Goal: Task Accomplishment & Management: Use online tool/utility

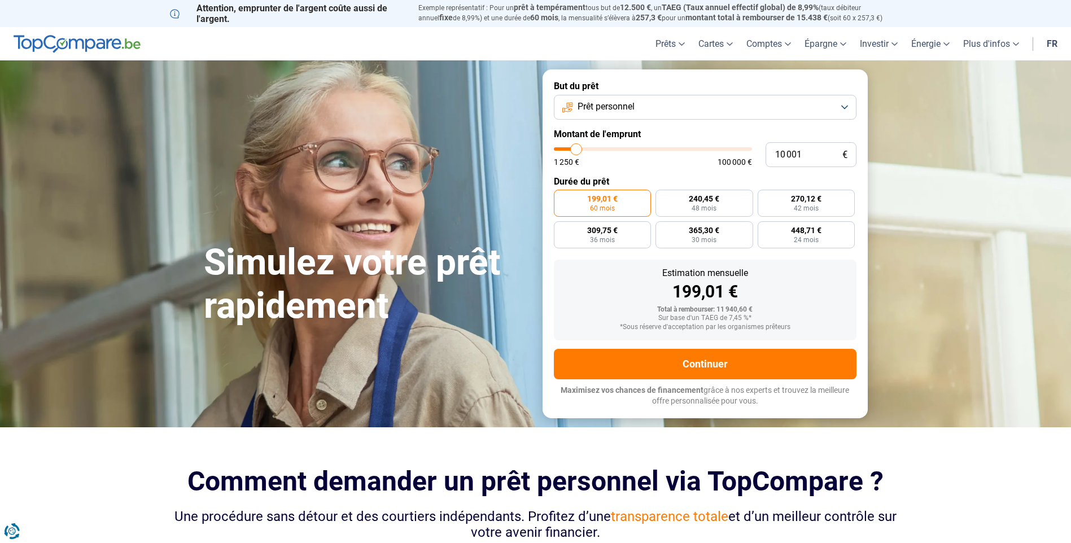
type input "11 000"
type input "11000"
type input "11 750"
type input "11750"
type input "12 000"
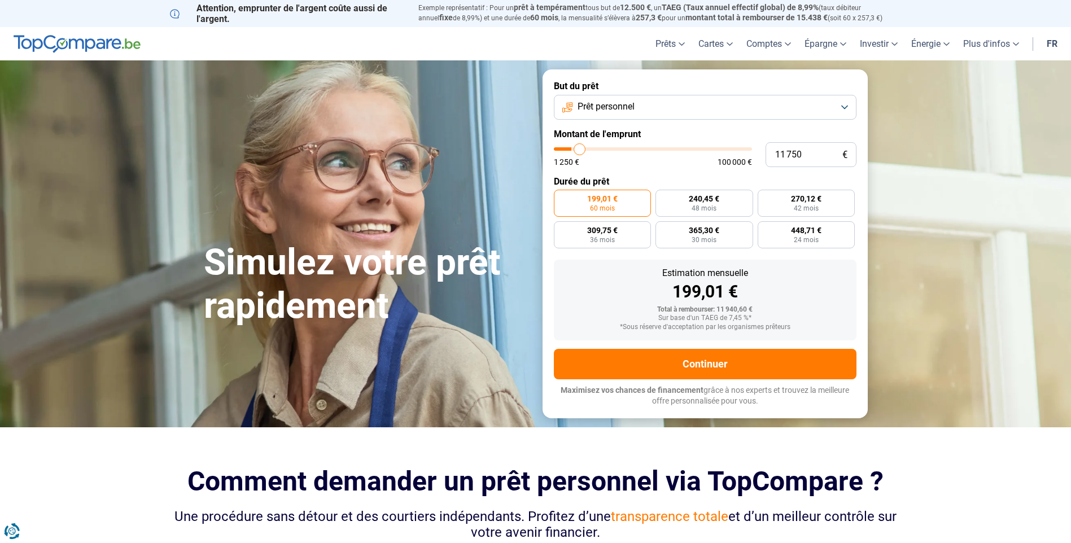
type input "12000"
type input "13 500"
type input "13500"
type input "14 750"
type input "14750"
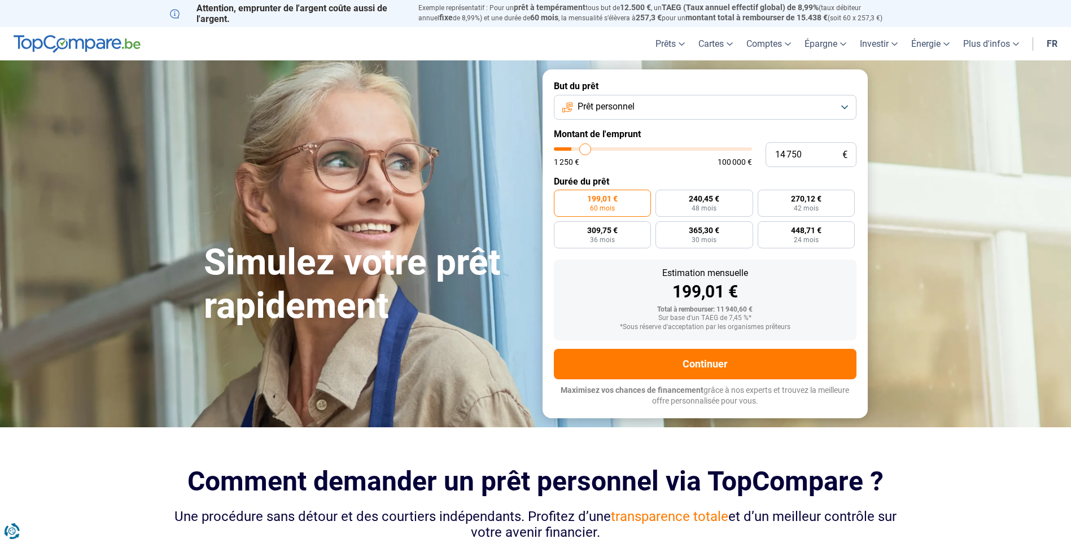
type input "16 000"
type input "16000"
type input "17 500"
type input "17500"
type input "18 500"
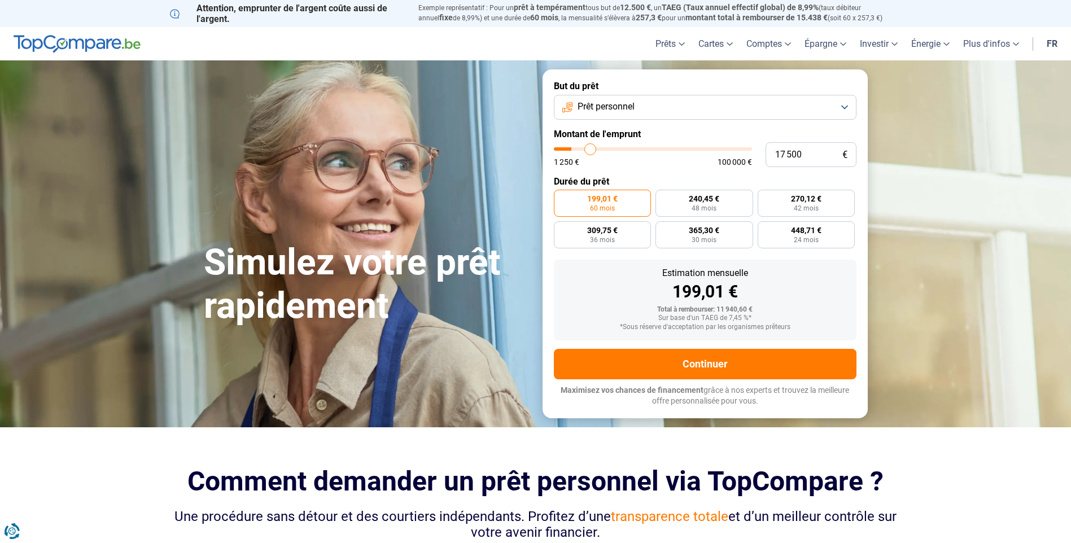
type input "18500"
type input "21 500"
type input "21500"
type input "23 000"
type input "23000"
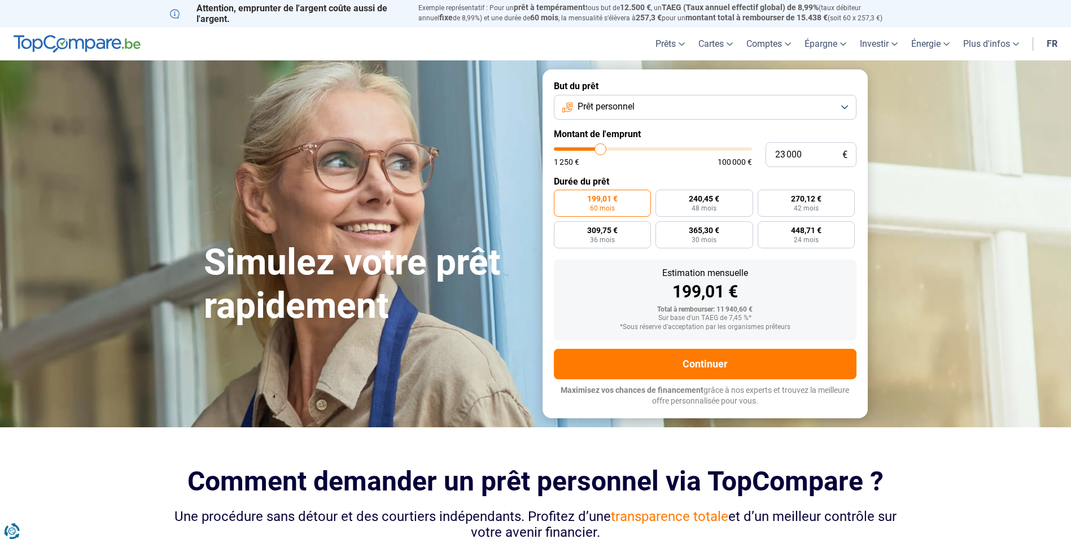
type input "26 250"
type input "26250"
type input "32 250"
type input "32250"
type input "37 000"
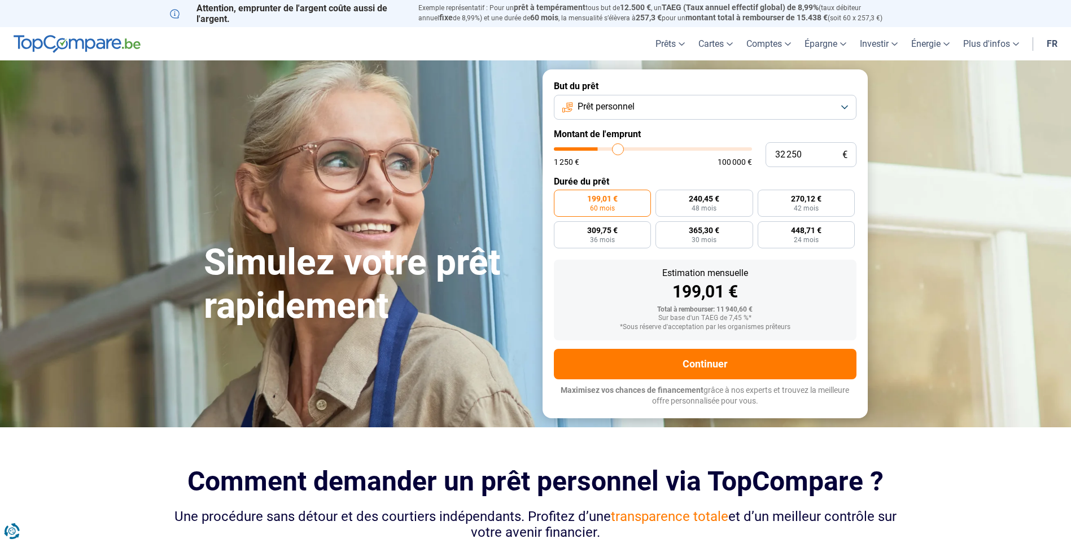
type input "37000"
type input "41 500"
type input "41500"
type input "46 500"
type input "46500"
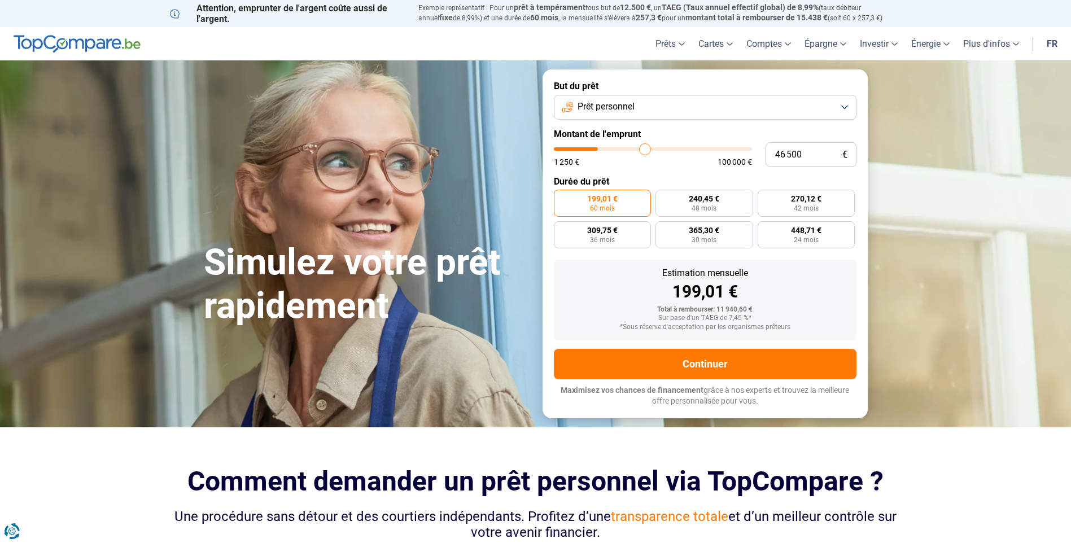
type input "51 750"
type input "51750"
type input "59 000"
type input "59000"
type input "66 500"
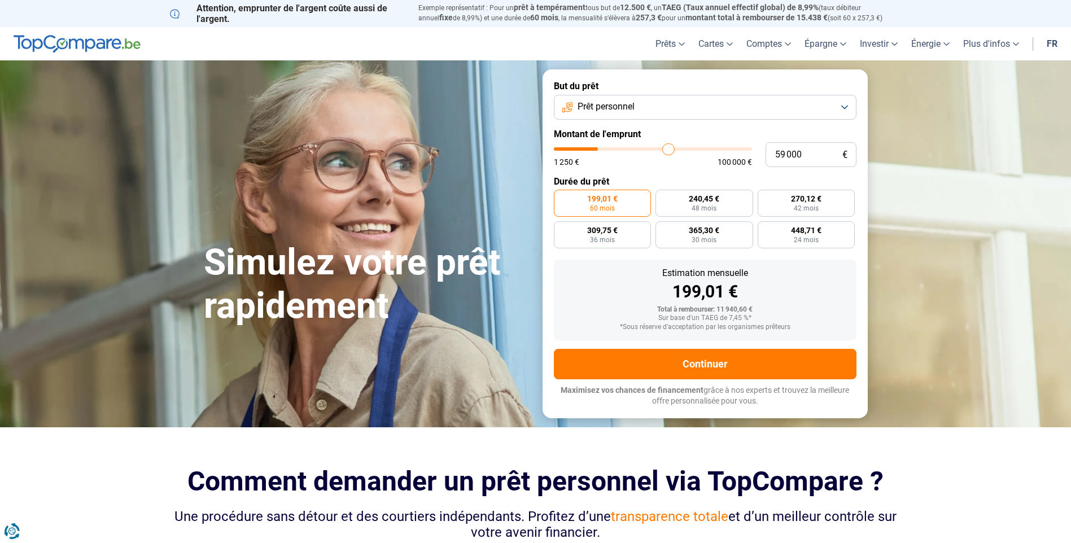
type input "66500"
type input "74 000"
type input "74000"
type input "81 500"
type input "81500"
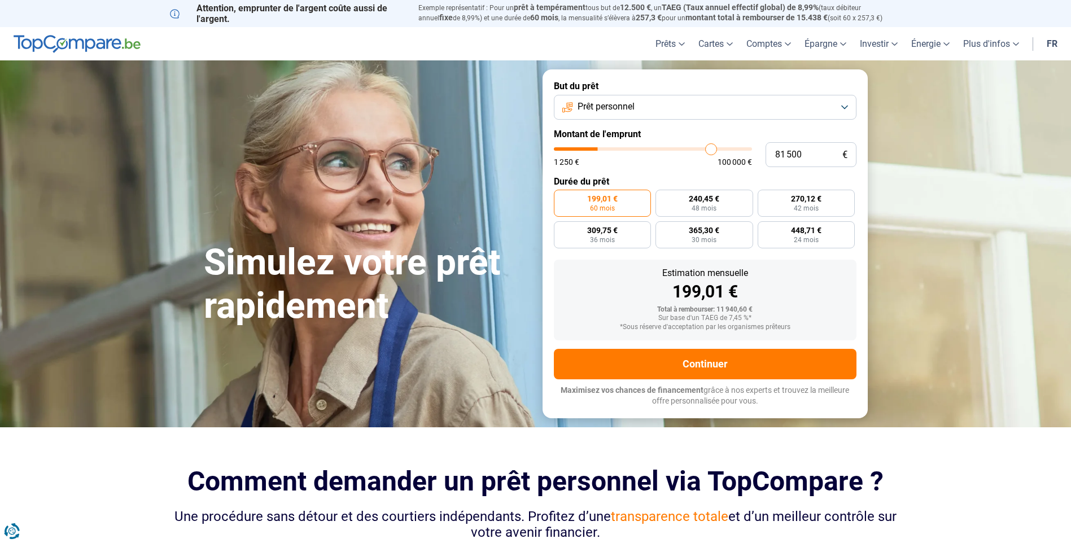
type input "89 500"
type input "89500"
type input "98 500"
type input "98500"
type input "100 000"
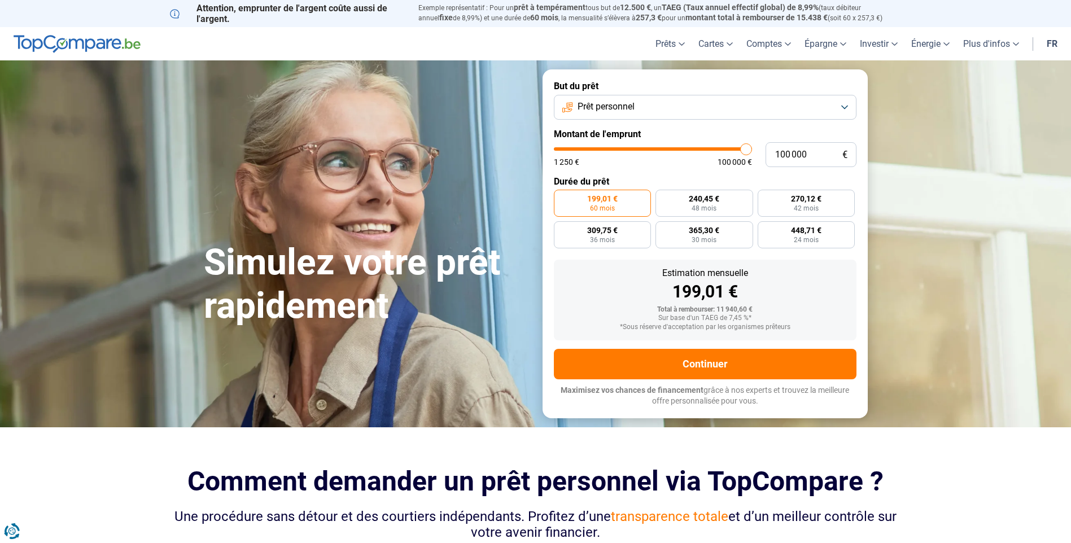
drag, startPoint x: 577, startPoint y: 151, endPoint x: 834, endPoint y: 155, distance: 257.4
type input "100000"
click at [752, 151] on input "range" at bounding box center [653, 148] width 198 height 3
radio input "false"
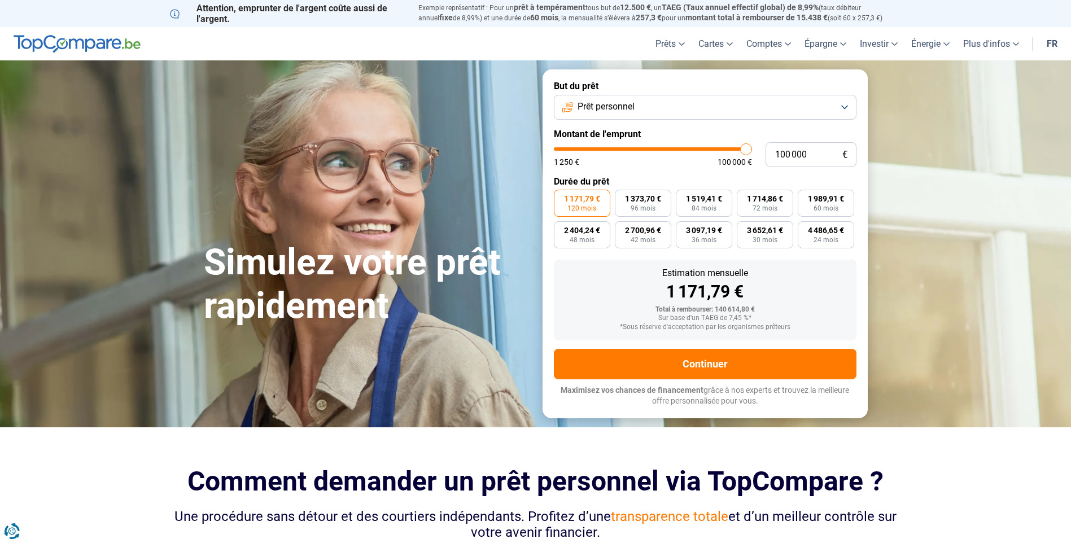
type input "99 250"
type input "99250"
type input "99 000"
type input "99000"
type input "98 500"
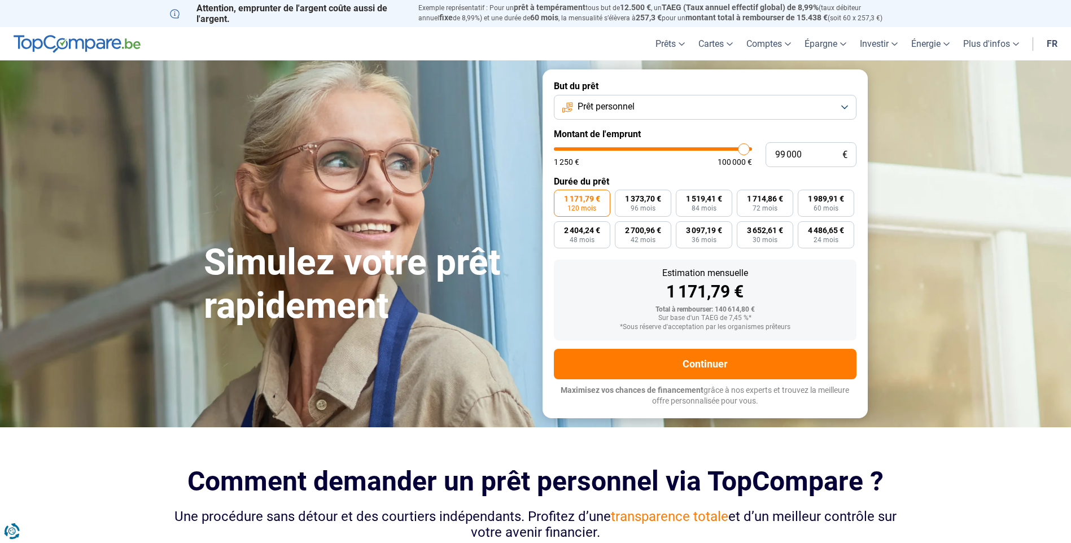
type input "98500"
type input "97 500"
type input "97500"
type input "97 000"
type input "97000"
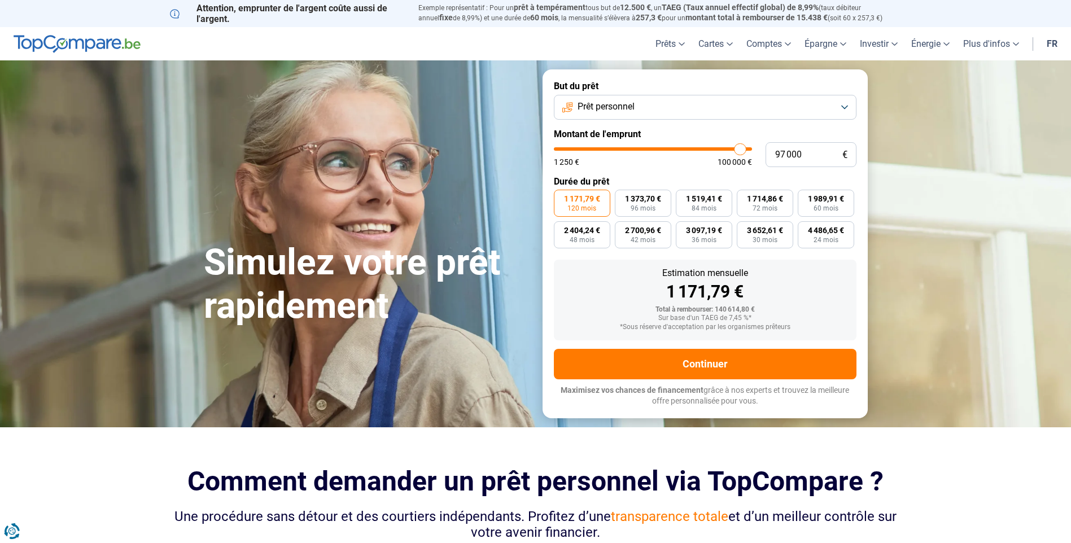
type input "96 250"
type input "96250"
type input "95 500"
type input "95500"
type input "95 000"
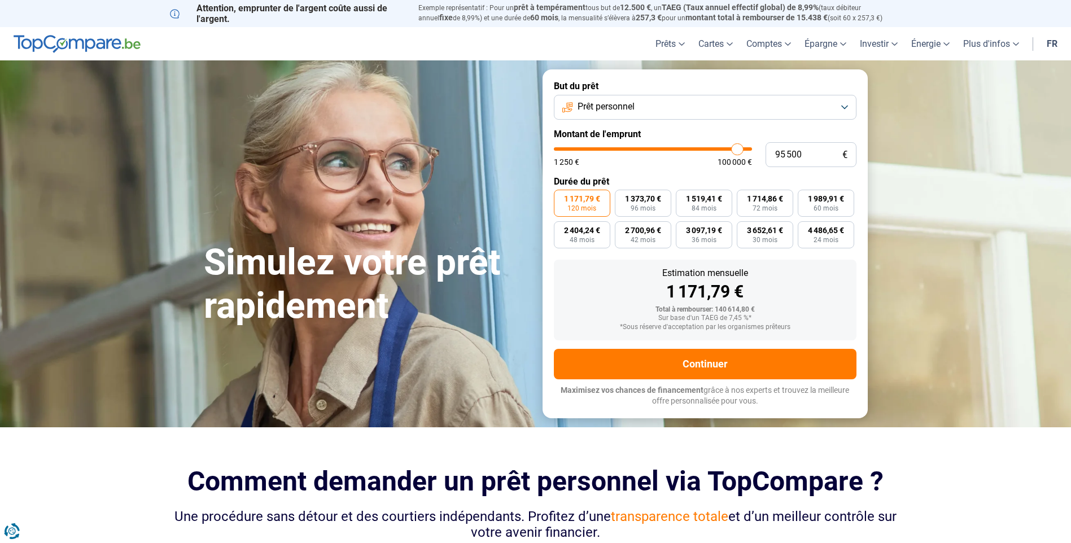
type input "95000"
type input "94 500"
type input "94500"
type input "93 500"
type input "93500"
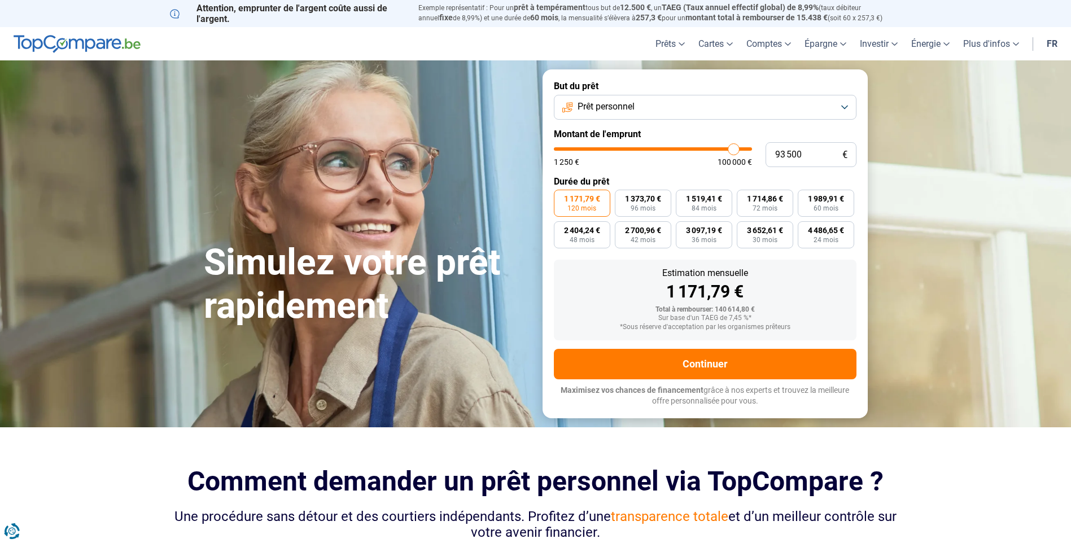
type input "92 500"
type input "92500"
type input "92 000"
type input "92000"
type input "91 250"
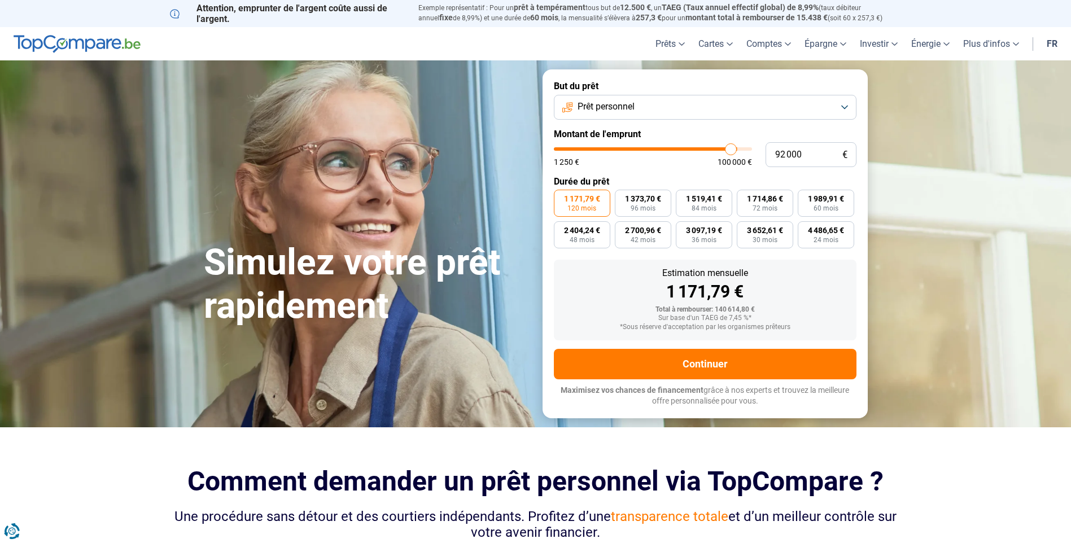
type input "91250"
type input "91 000"
type input "91000"
type input "90 250"
type input "90250"
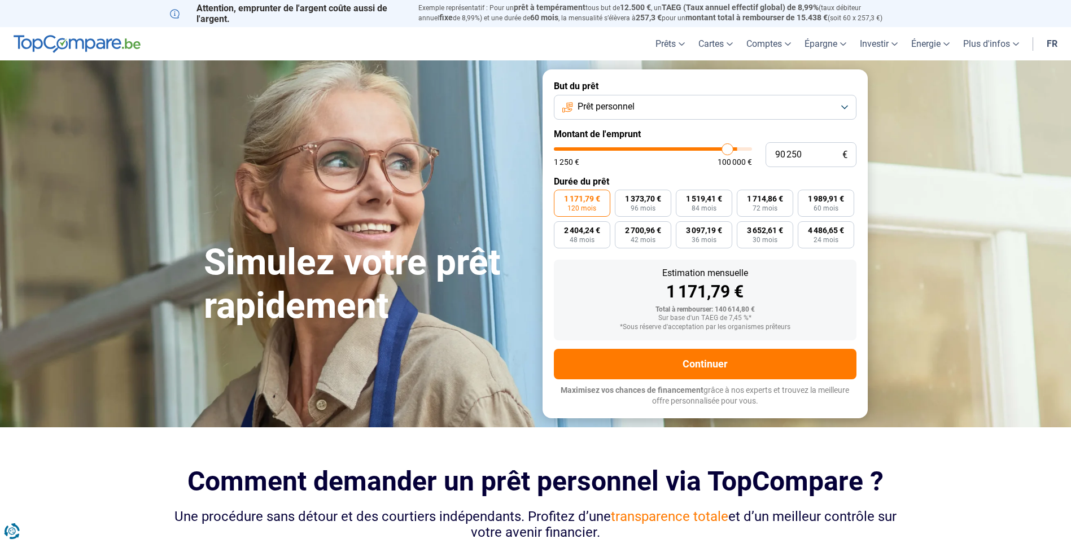
type input "90 000"
type input "90000"
type input "89 500"
type input "89500"
type input "85 500"
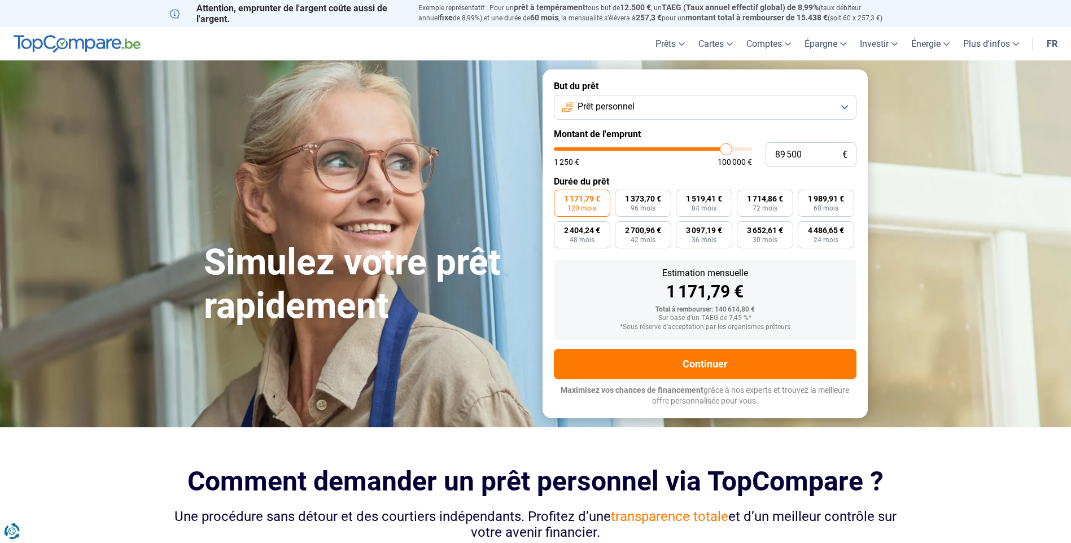
type input "85500"
type input "85 000"
type input "85000"
type input "84 500"
type input "84500"
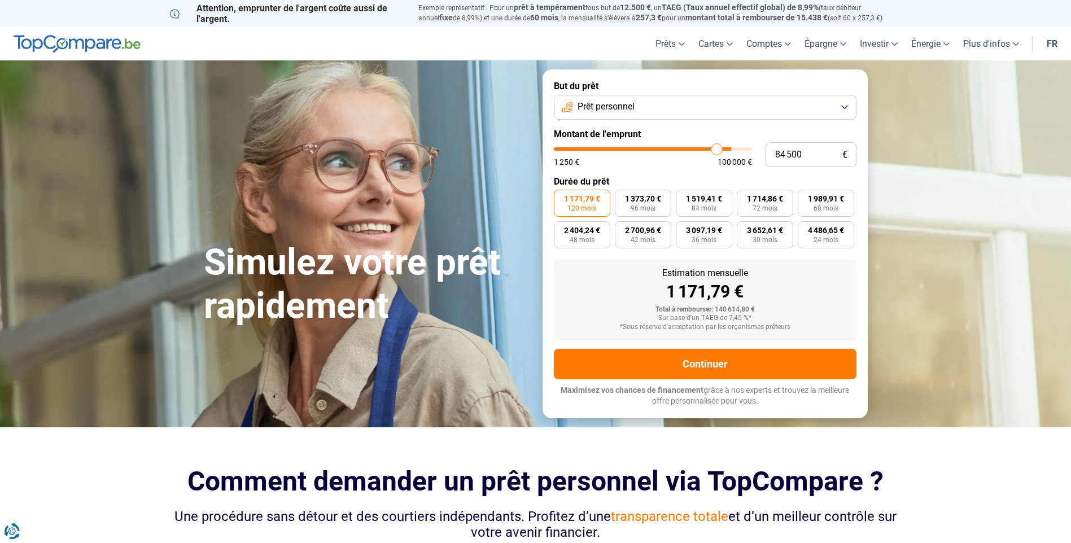
type input "84 250"
type input "84250"
type input "84 000"
type input "84000"
type input "83 250"
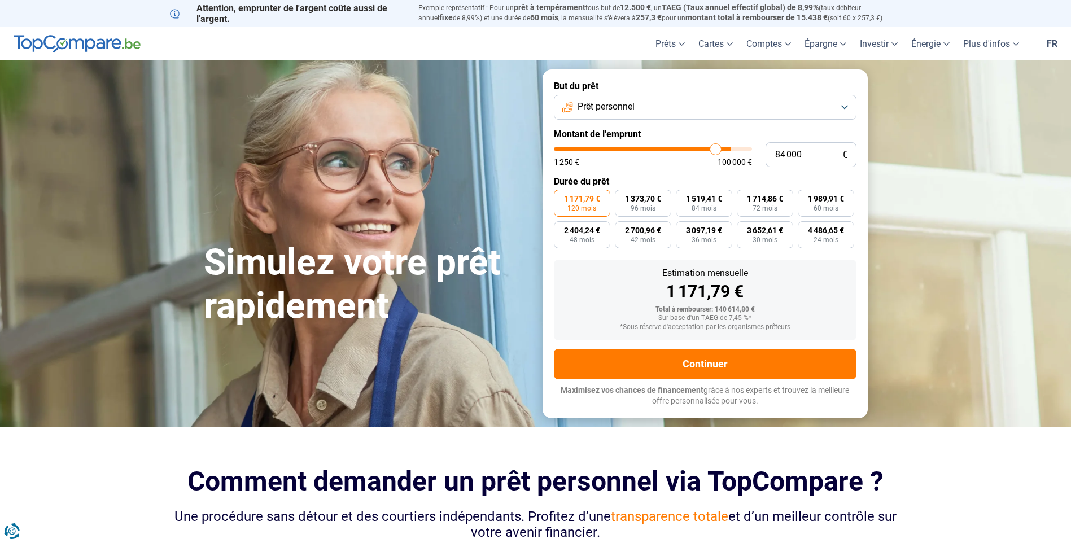
type input "83250"
type input "81 750"
type input "81750"
type input "81 500"
type input "81500"
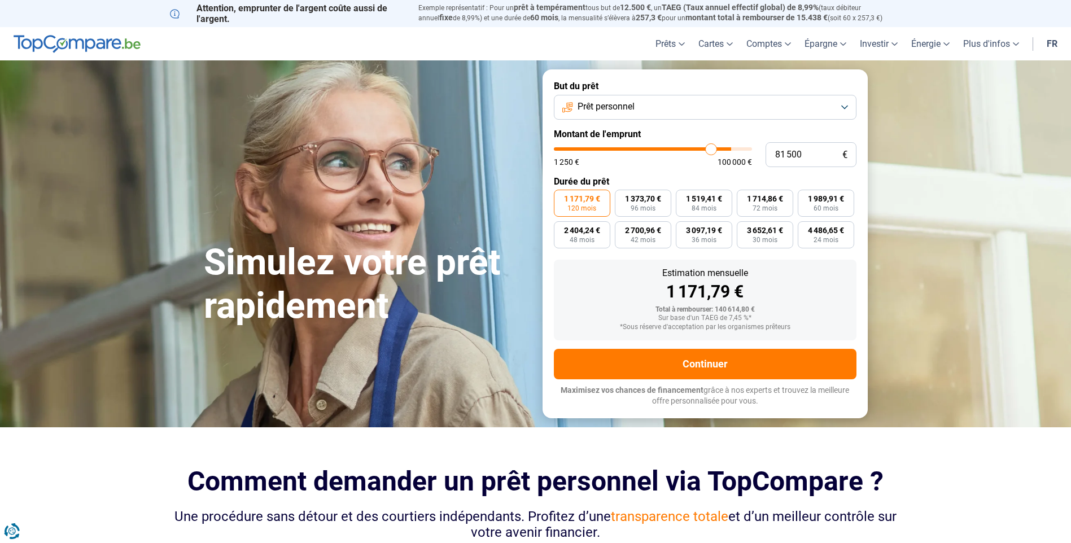
type input "79 750"
type input "79750"
type input "78 000"
type input "78000"
type input "75 750"
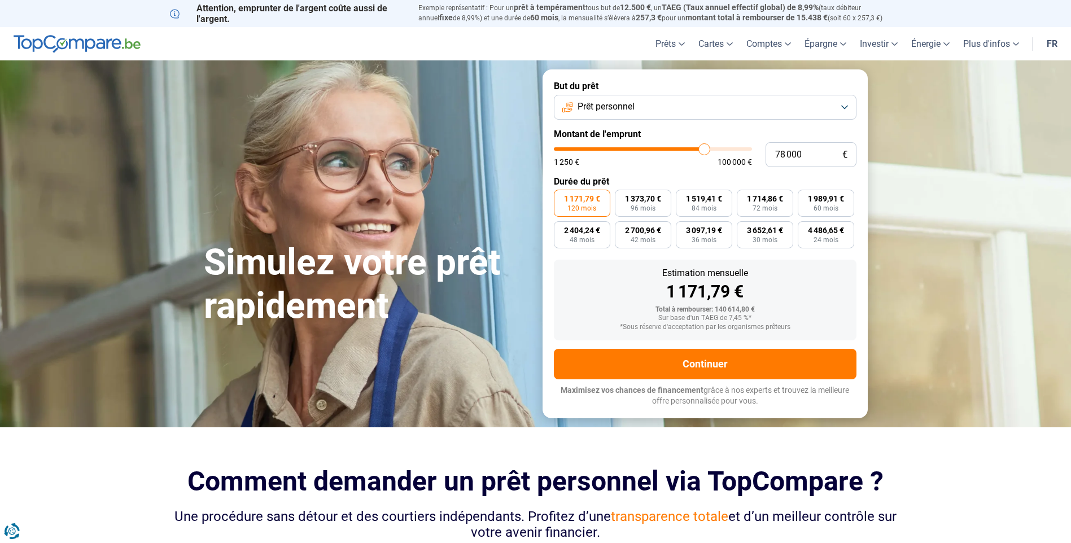
type input "75750"
type input "74 000"
type input "74000"
type input "72 250"
type input "72250"
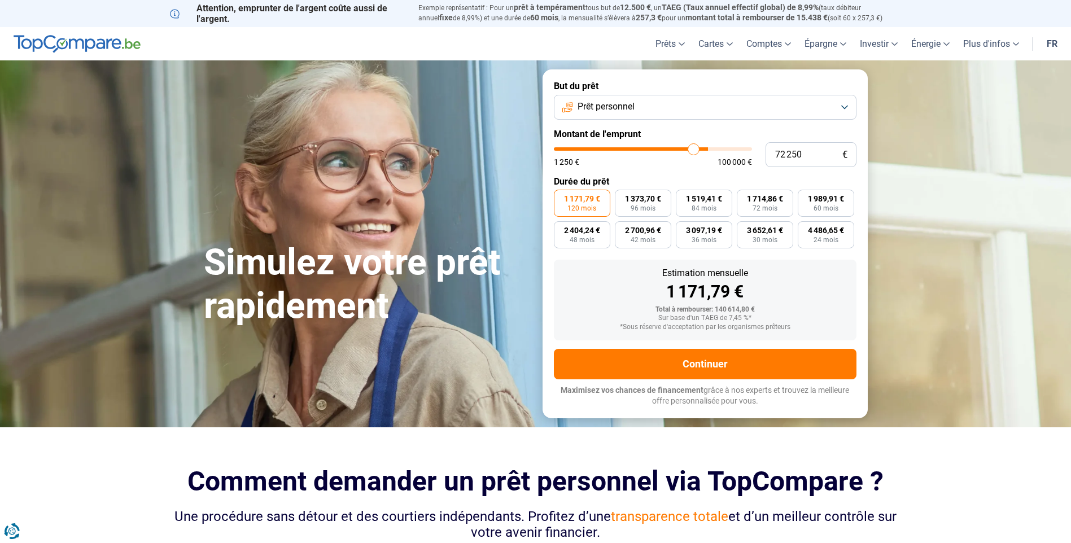
type input "69 000"
type input "69000"
type input "65 250"
type input "65250"
type input "62 000"
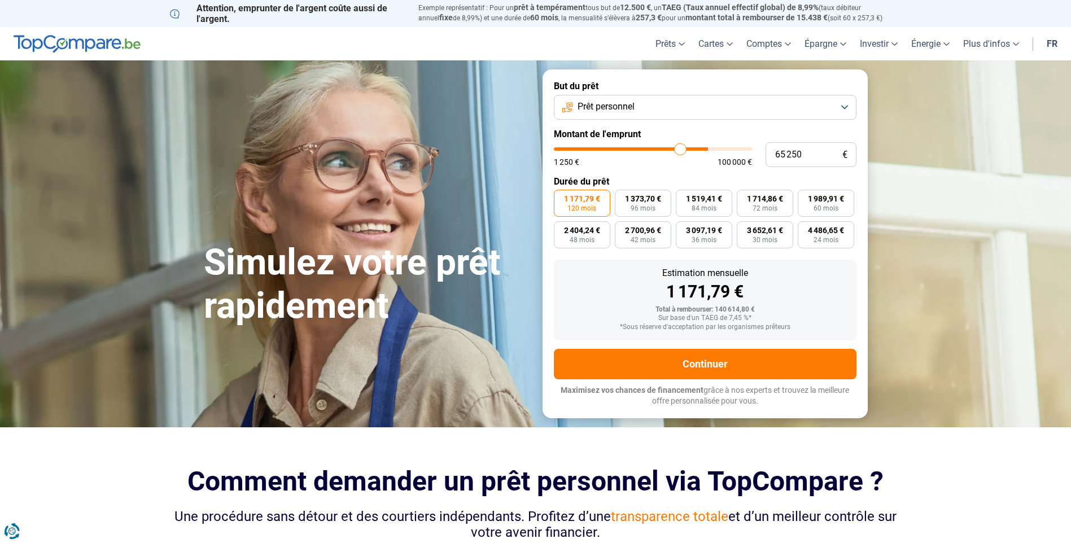
type input "62000"
type input "60 750"
type input "60750"
type input "60 250"
type input "60250"
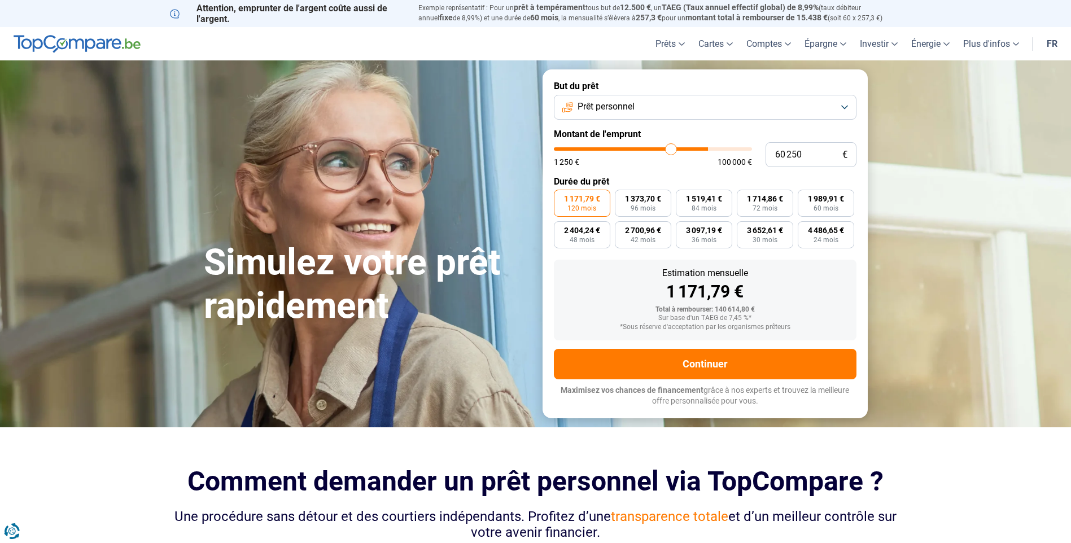
type input "60 000"
type input "60000"
type input "59 250"
type input "59250"
type input "59 000"
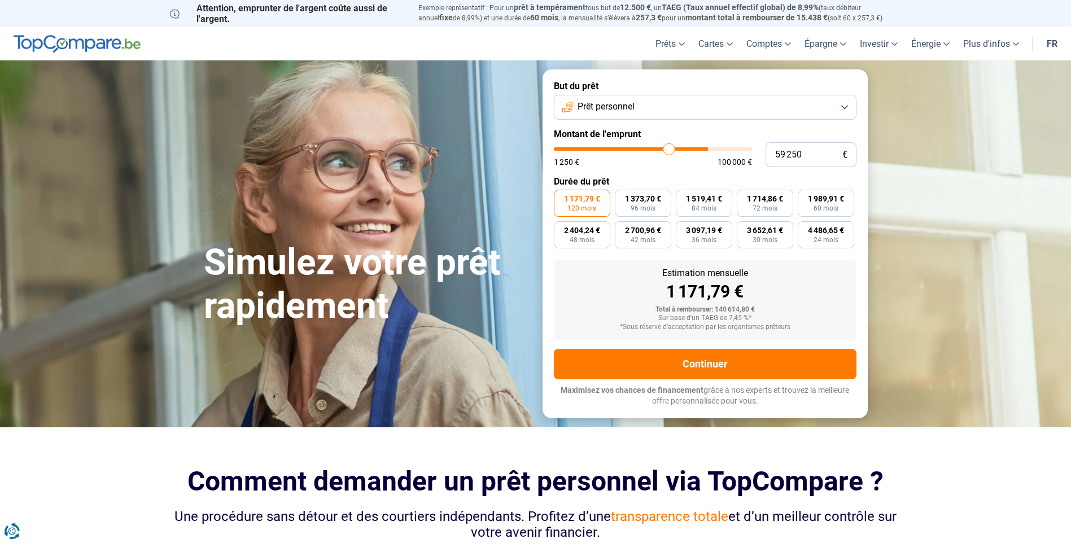
type input "59000"
type input "58 750"
drag, startPoint x: 749, startPoint y: 151, endPoint x: 668, endPoint y: 155, distance: 81.3
type input "58750"
click at [668, 151] on input "range" at bounding box center [653, 148] width 198 height 3
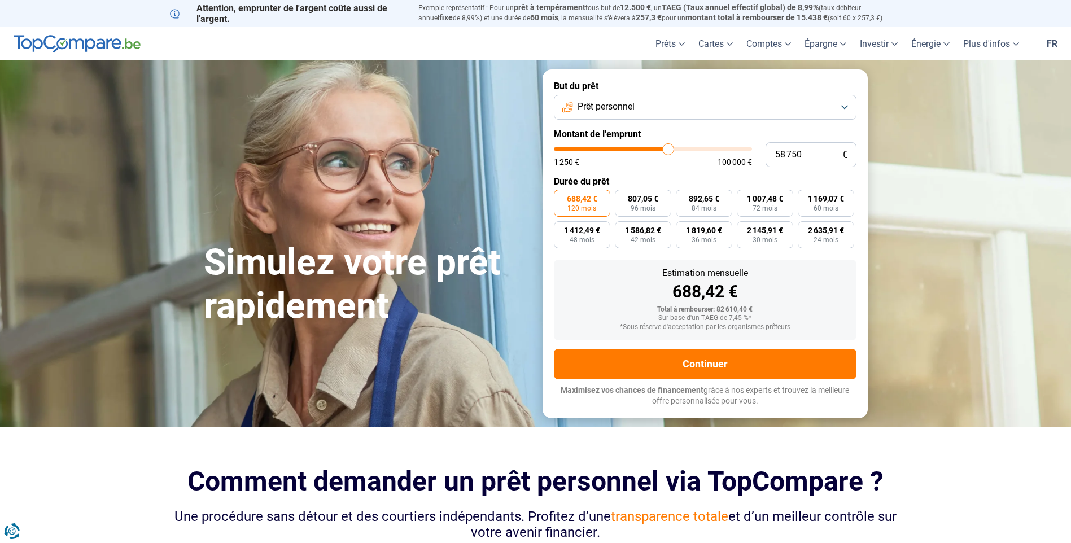
type input "58 500"
type input "58500"
type input "57 750"
type input "57750"
type input "57 500"
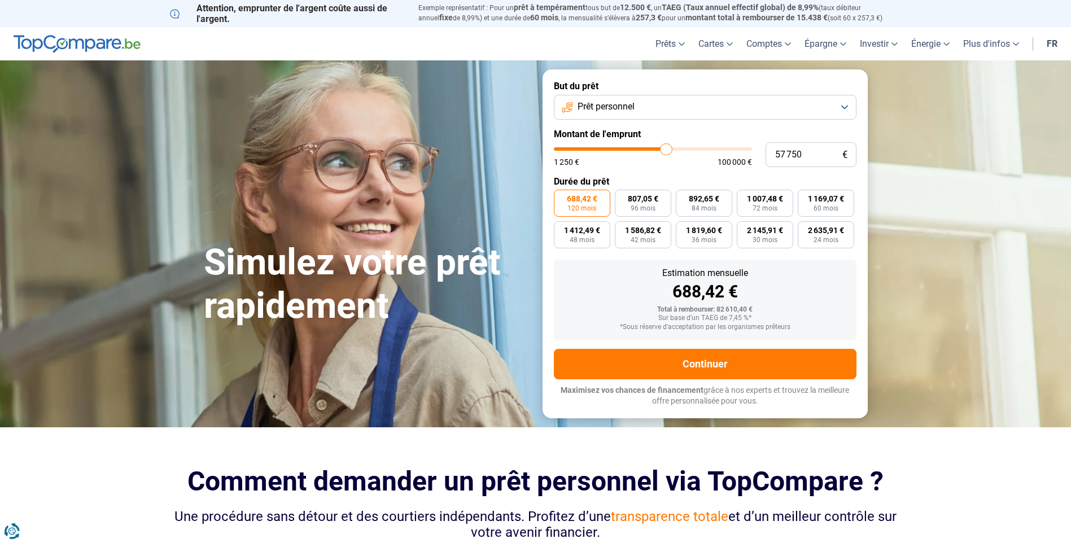
type input "57500"
type input "57 000"
type input "57000"
type input "56 000"
type input "56000"
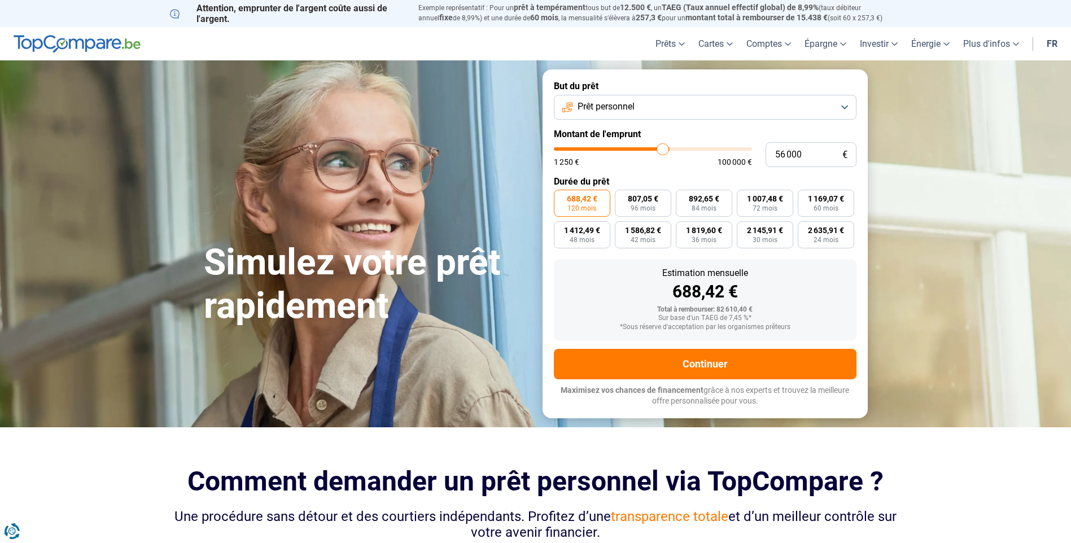
type input "55 750"
type input "55750"
type input "55 500"
type input "55500"
type input "54 750"
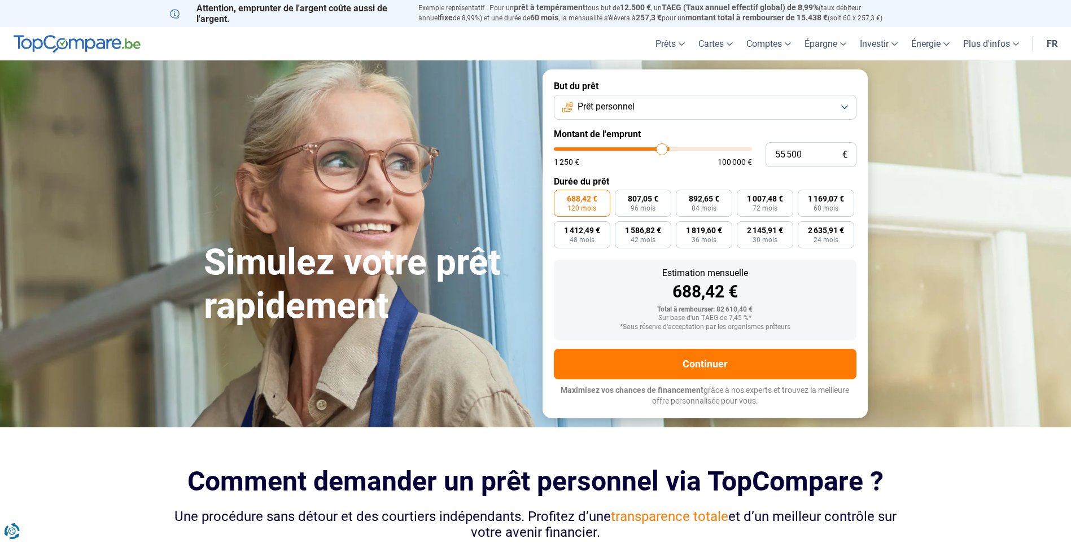
type input "54750"
type input "54 500"
type input "54500"
type input "54 250"
type input "54250"
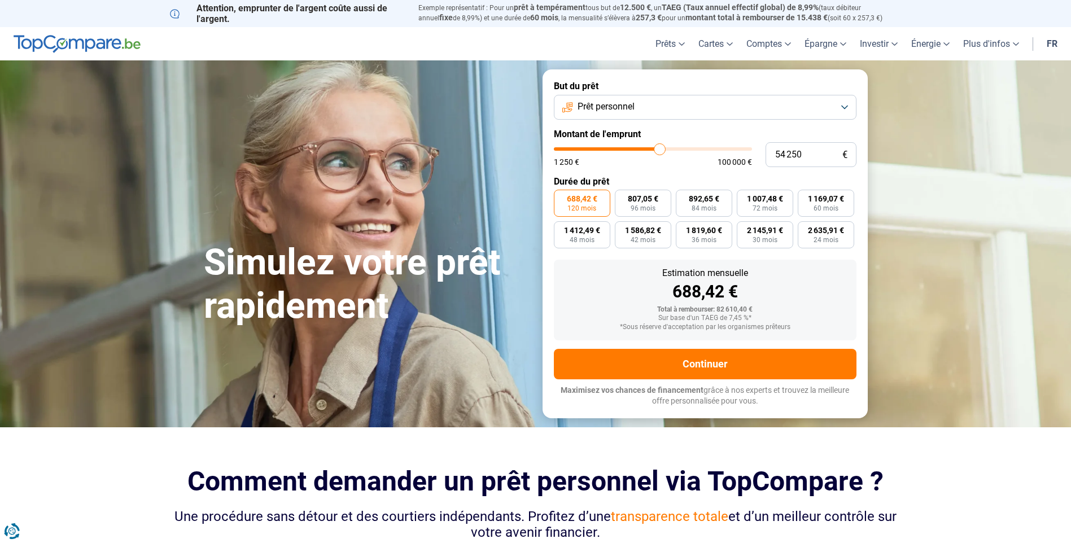
type input "54 000"
type input "54000"
type input "53 250"
type input "53250"
type input "53 000"
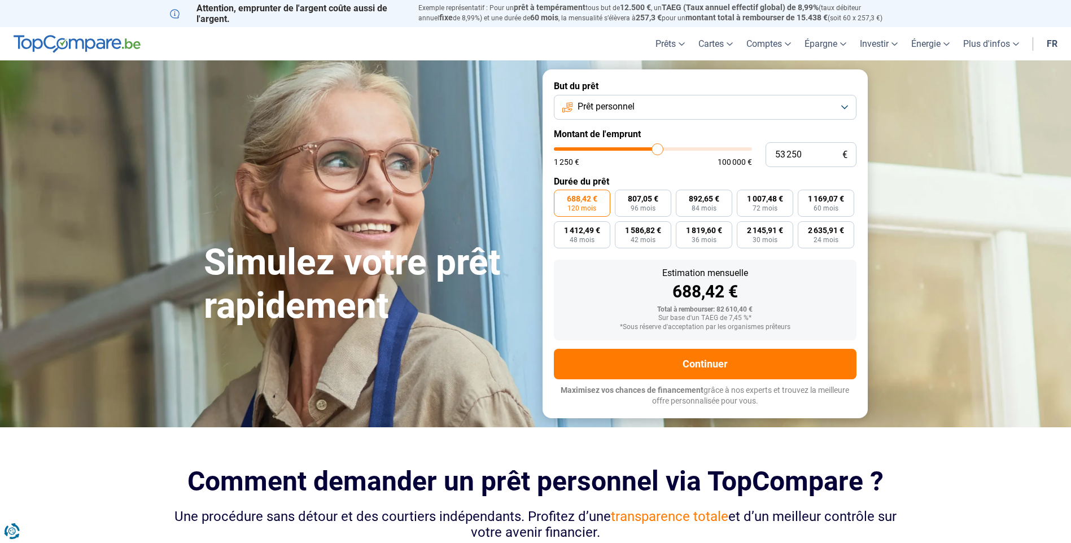
type input "53000"
type input "52 500"
type input "52500"
type input "51 750"
type input "51750"
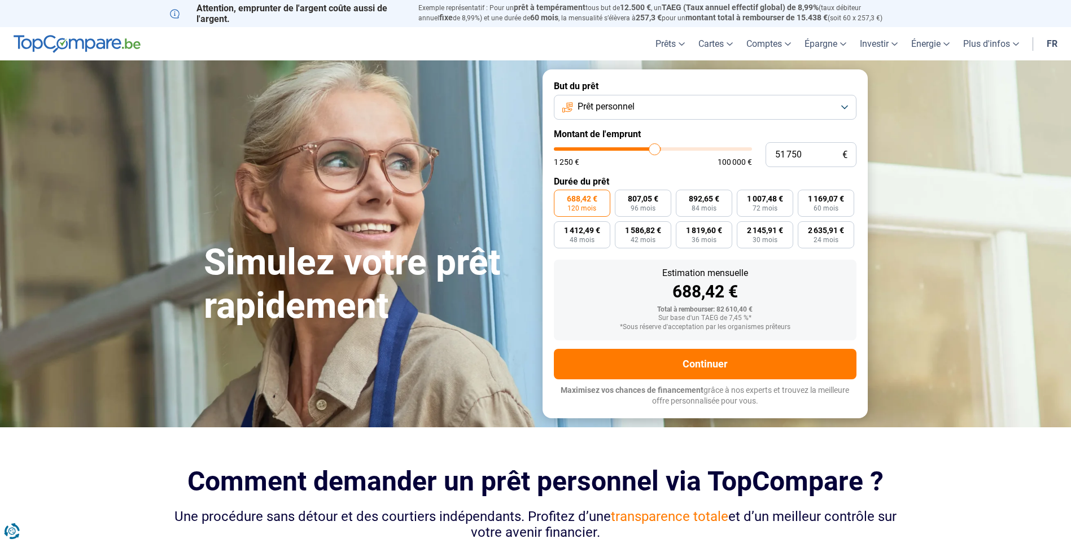
type input "51 500"
type input "51500"
type input "51 250"
type input "51250"
type input "51 000"
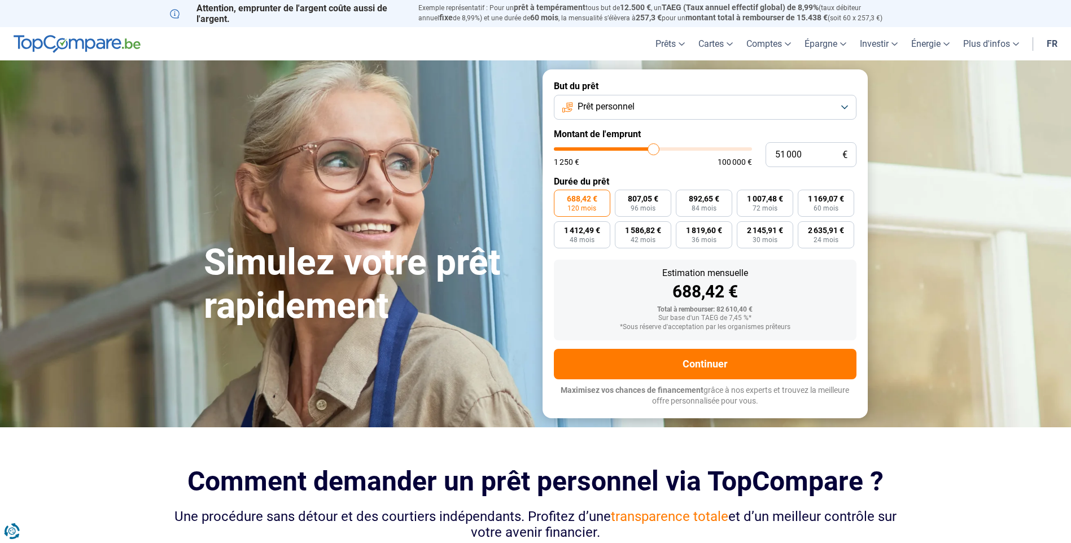
drag, startPoint x: 669, startPoint y: 151, endPoint x: 653, endPoint y: 151, distance: 16.4
type input "51000"
click at [653, 151] on input "range" at bounding box center [653, 148] width 198 height 3
type input "50 000"
type input "50000"
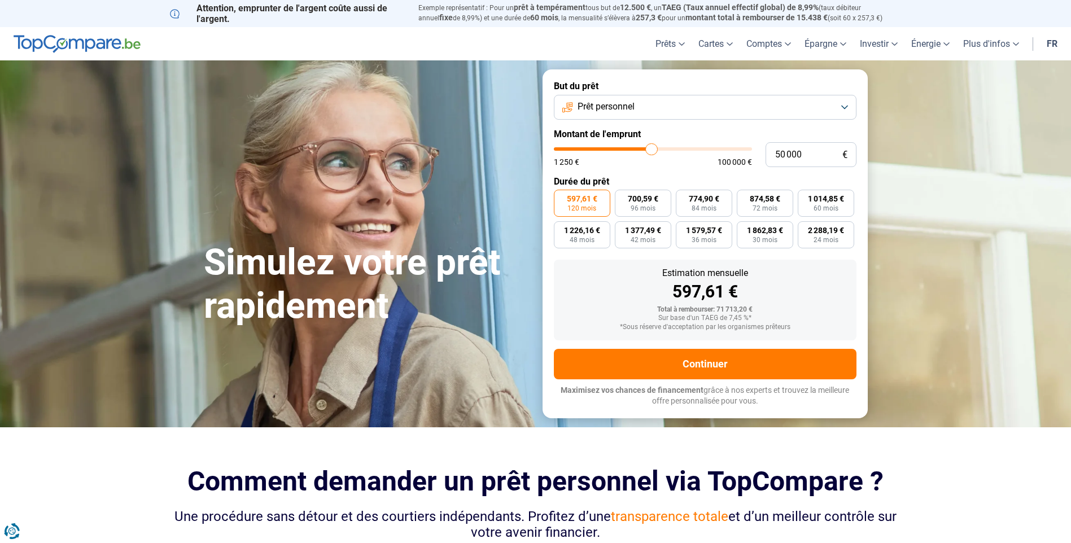
type input "49 000"
type input "49000"
type input "48 250"
type input "48250"
type input "48 000"
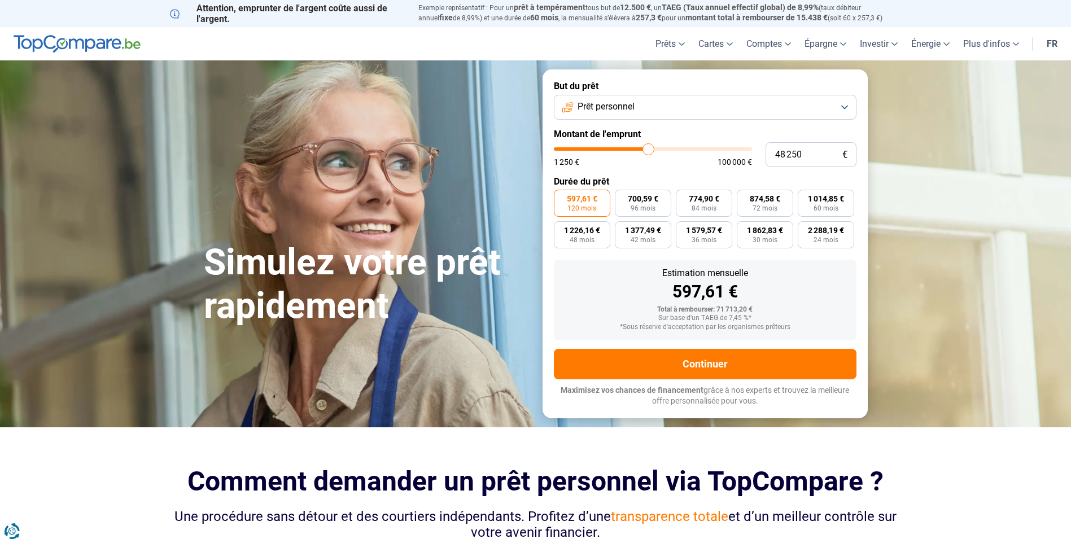
type input "48000"
type input "47 250"
type input "47250"
type input "47 000"
type input "47000"
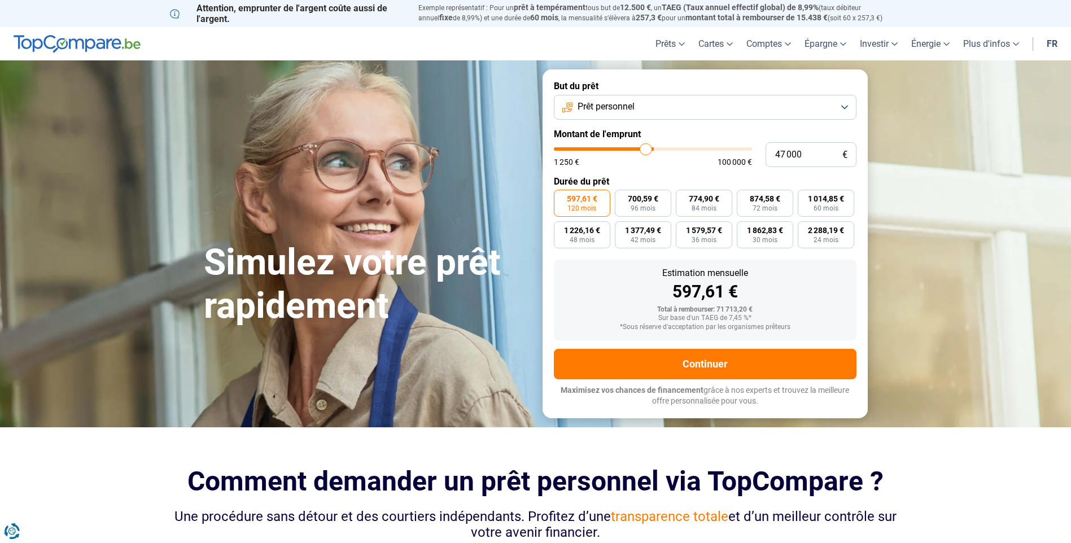
type input "46 750"
type input "46750"
type input "45 500"
type input "45500"
type input "45 000"
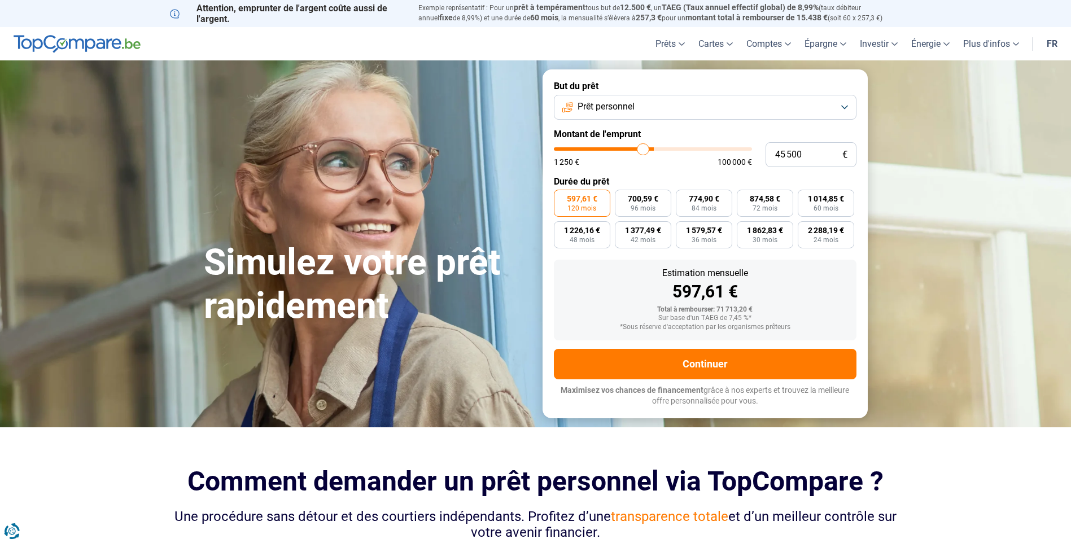
type input "45000"
type input "44 000"
type input "44000"
type input "43 750"
type input "43750"
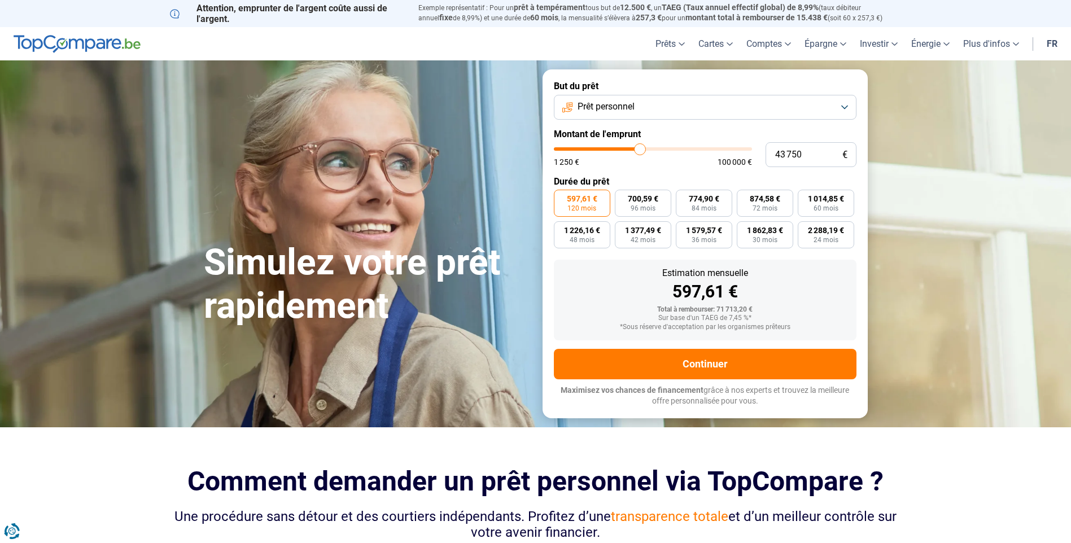
type input "43 500"
drag, startPoint x: 653, startPoint y: 151, endPoint x: 639, endPoint y: 149, distance: 14.2
type input "43500"
click at [639, 149] on input "range" at bounding box center [653, 148] width 198 height 3
type input "42 500"
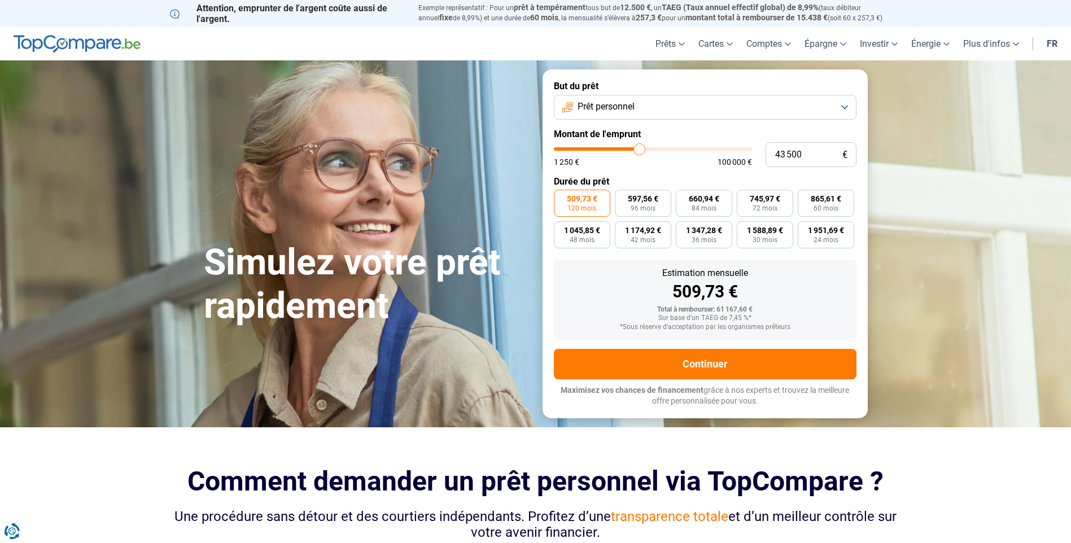
type input "42500"
type input "42 000"
type input "42000"
type input "41 000"
type input "41000"
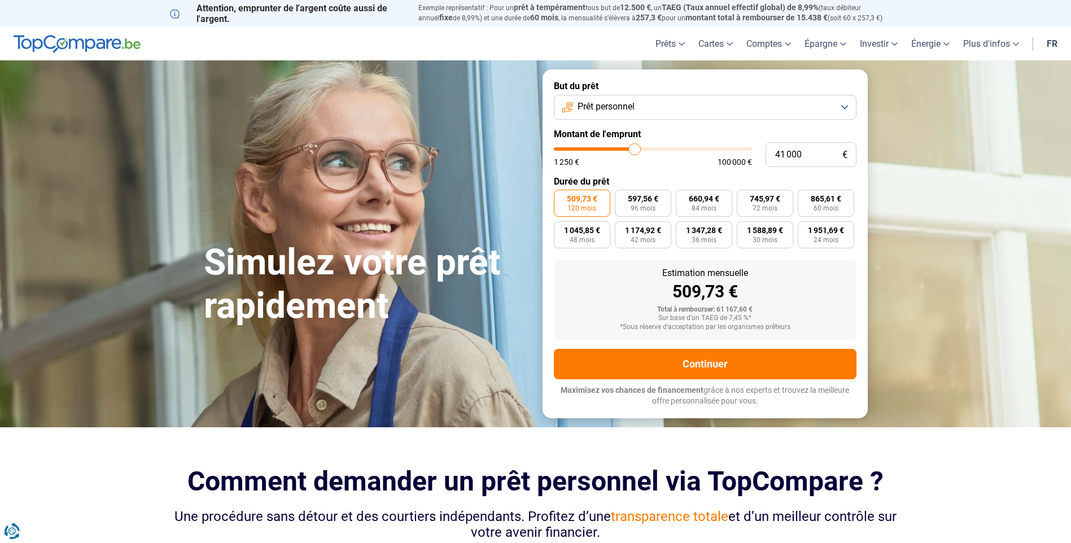
click at [634, 149] on input "range" at bounding box center [653, 148] width 198 height 3
click at [998, 231] on section "Simulez votre prêt rapidement Simulez votre prêt rapidement But du prêt Prêt pe…" at bounding box center [535, 243] width 1071 height 366
click at [909, 195] on section "Simulez votre prêt rapidement Simulez votre prêt rapidement But du prêt Prêt pe…" at bounding box center [535, 243] width 1071 height 366
click at [915, 191] on section "Simulez votre prêt rapidement Simulez votre prêt rapidement But du prêt Prêt pe…" at bounding box center [535, 243] width 1071 height 366
